Goal: Information Seeking & Learning: Learn about a topic

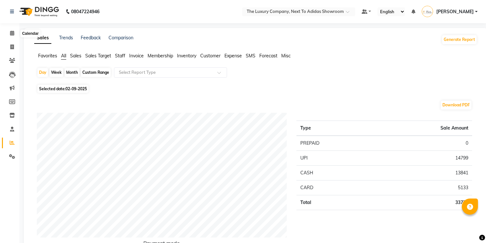
click at [12, 33] on icon at bounding box center [12, 33] width 4 height 5
click at [13, 141] on icon at bounding box center [12, 142] width 5 height 5
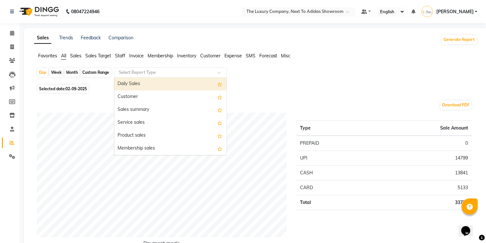
click at [160, 72] on input "text" at bounding box center [163, 72] width 93 height 6
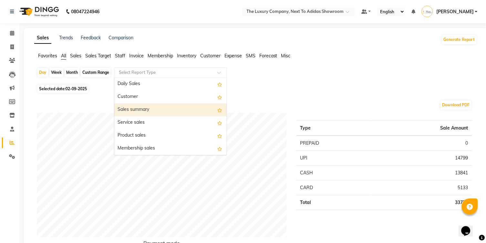
click at [152, 106] on div "Sales summary" at bounding box center [170, 110] width 112 height 13
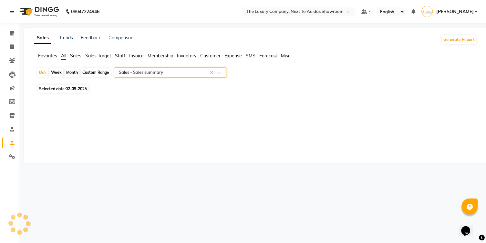
select select "full_report"
select select "csv"
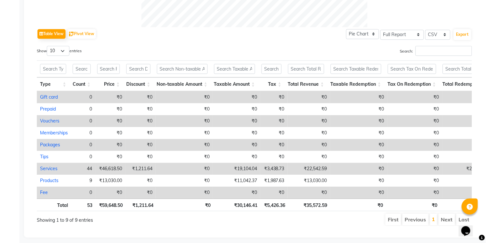
scroll to position [306, 0]
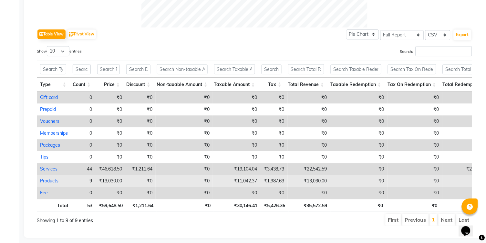
click at [52, 178] on link "Products" at bounding box center [49, 181] width 18 height 6
select select "full_report"
select select "csv"
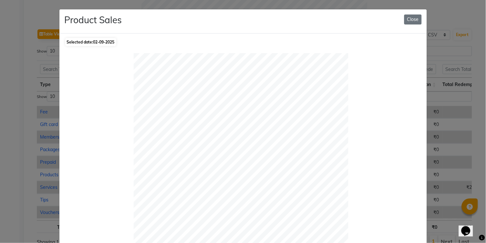
scroll to position [0, 0]
click at [416, 23] on button "Close" at bounding box center [412, 20] width 17 height 10
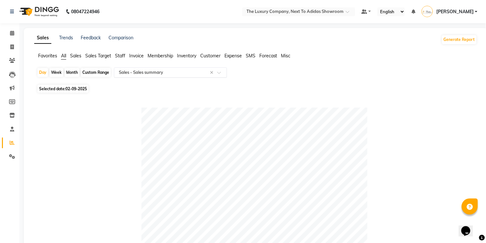
click at [218, 74] on span at bounding box center [221, 74] width 8 height 6
click at [98, 117] on div at bounding box center [254, 221] width 435 height 226
click at [11, 115] on icon at bounding box center [11, 115] width 5 height 5
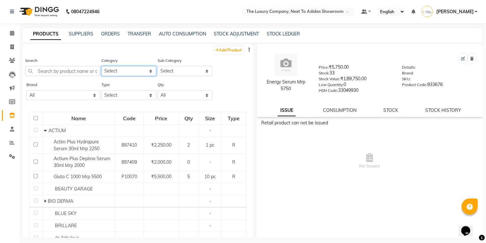
select select "1136402050"
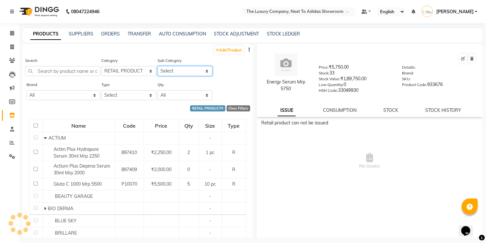
click at [171, 70] on select "Select ACTIUM BEAUTY GARAGE BIO DERMA BLUE SKY BRILLARE de fabulous DERMATICA D…" at bounding box center [184, 71] width 55 height 10
select select "11364020507"
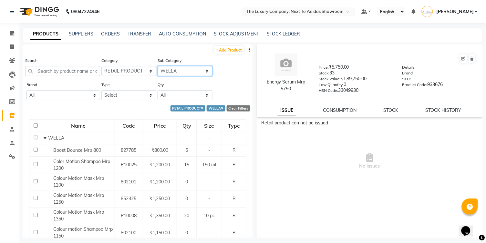
scroll to position [0, 0]
click at [10, 32] on icon at bounding box center [12, 33] width 4 height 5
